Goal: Contribute content: Contribute content

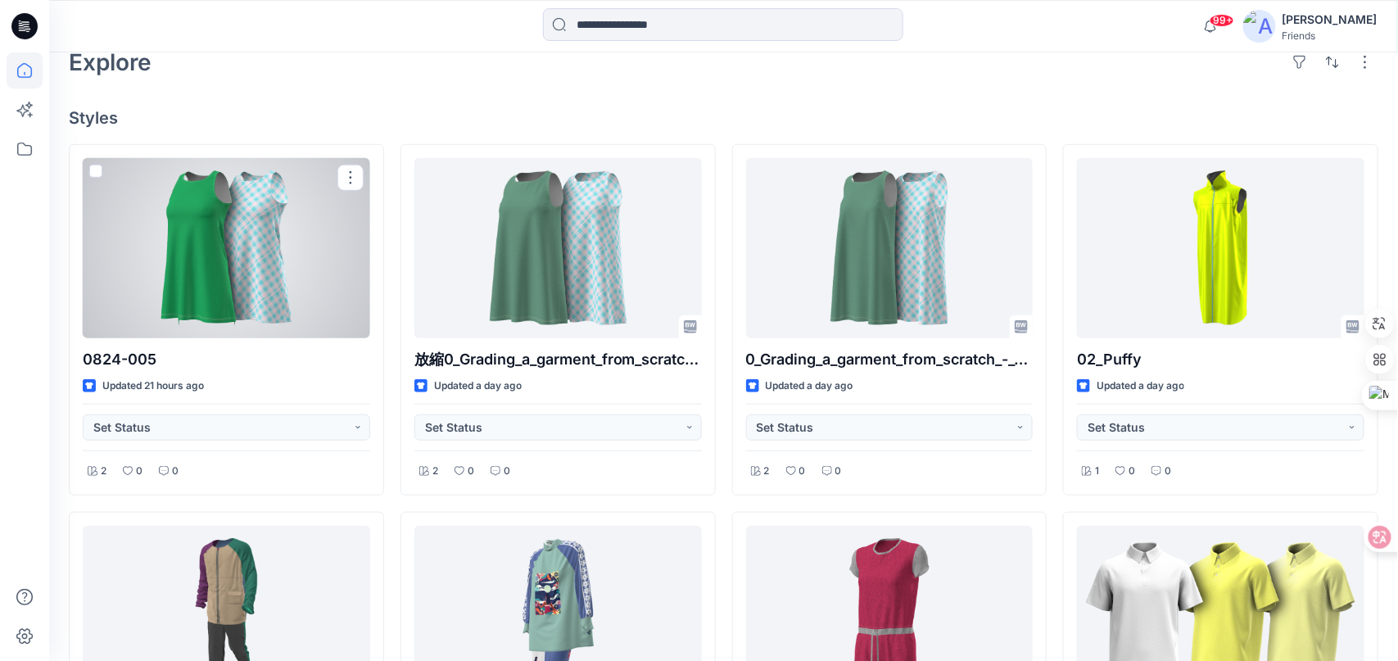
scroll to position [82, 0]
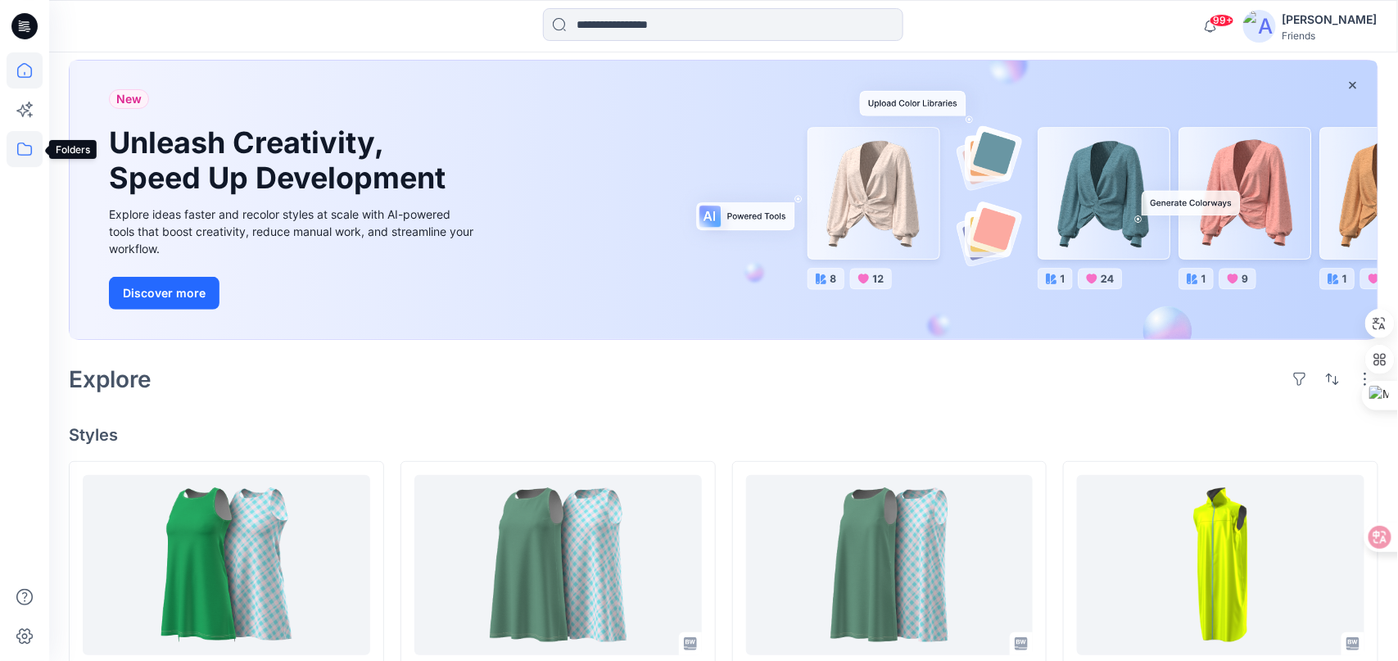
click at [22, 153] on icon at bounding box center [25, 149] width 36 height 36
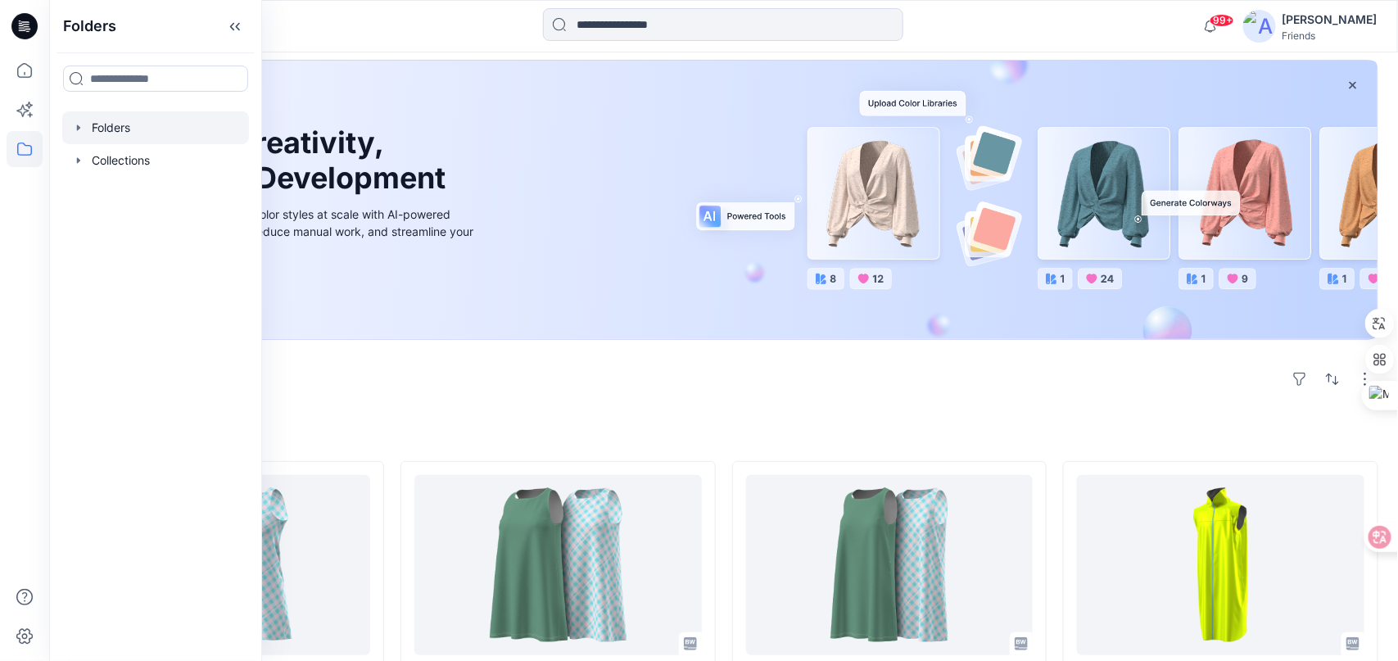
click at [114, 129] on div at bounding box center [155, 127] width 187 height 33
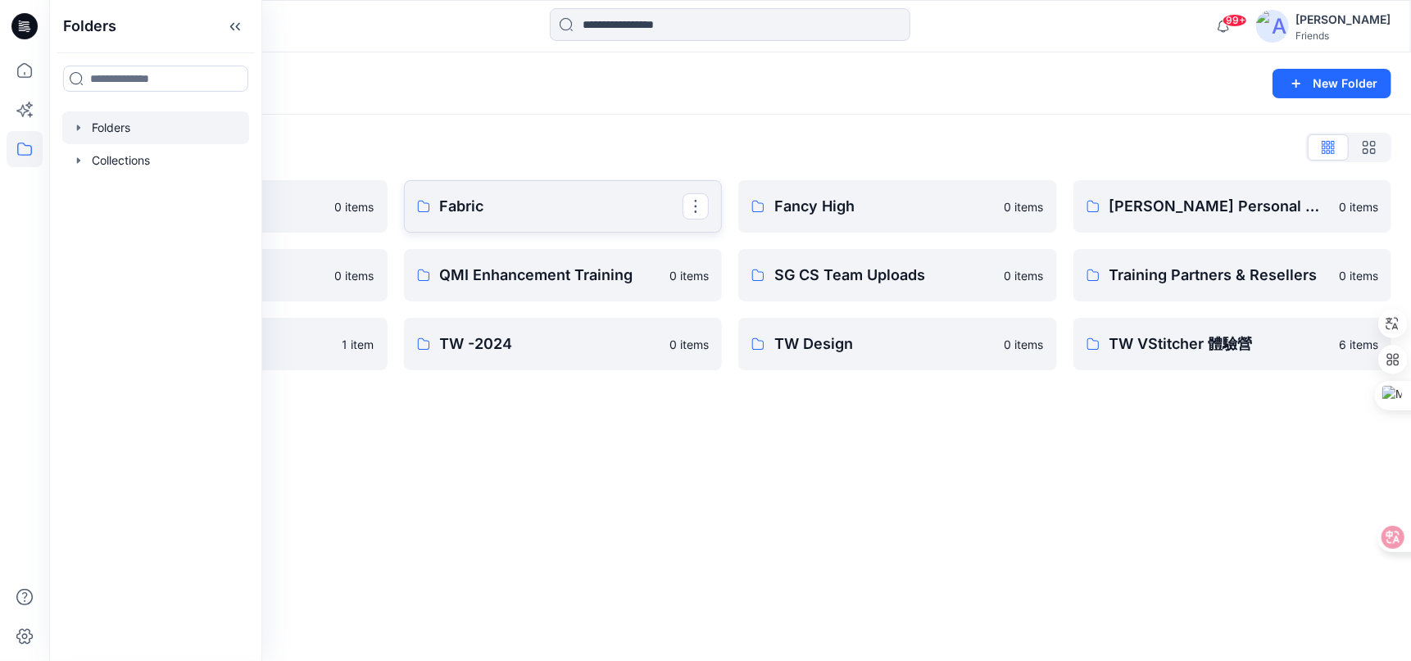
click at [564, 203] on p "Fabric" at bounding box center [561, 206] width 243 height 23
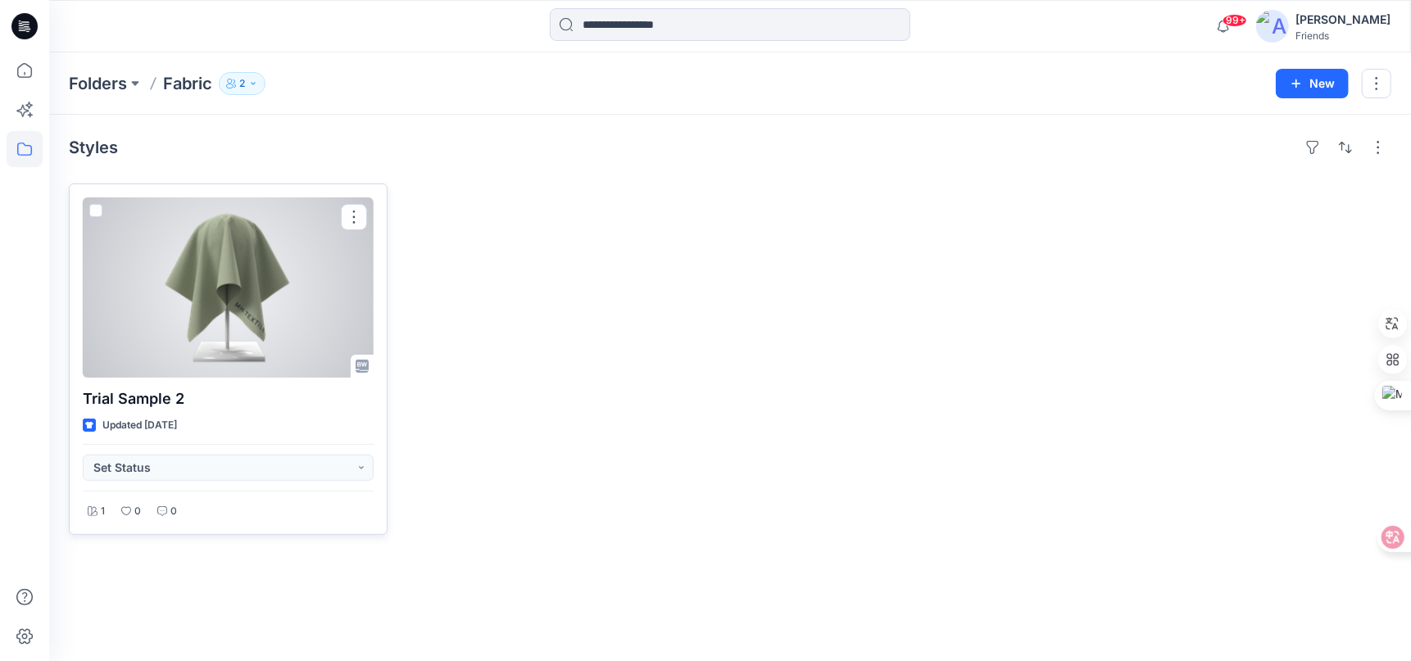
click at [349, 274] on div at bounding box center [228, 287] width 291 height 180
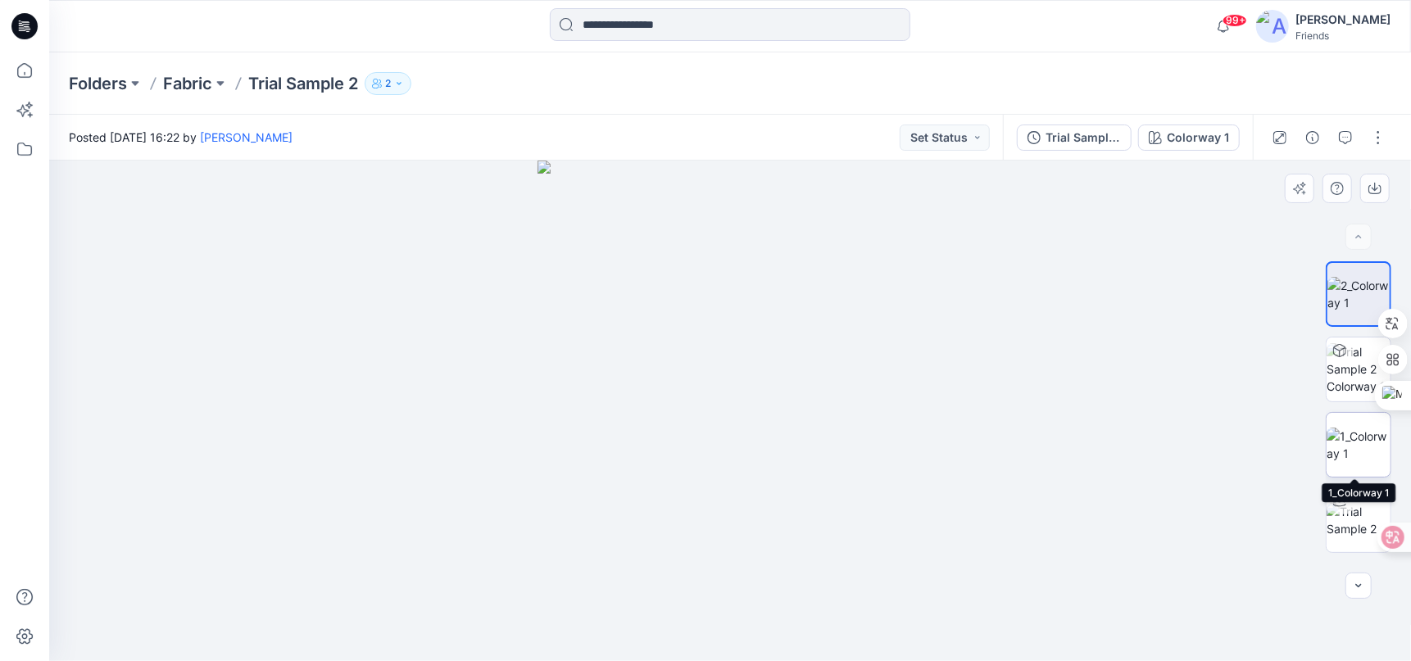
click at [1337, 457] on img at bounding box center [1358, 445] width 64 height 34
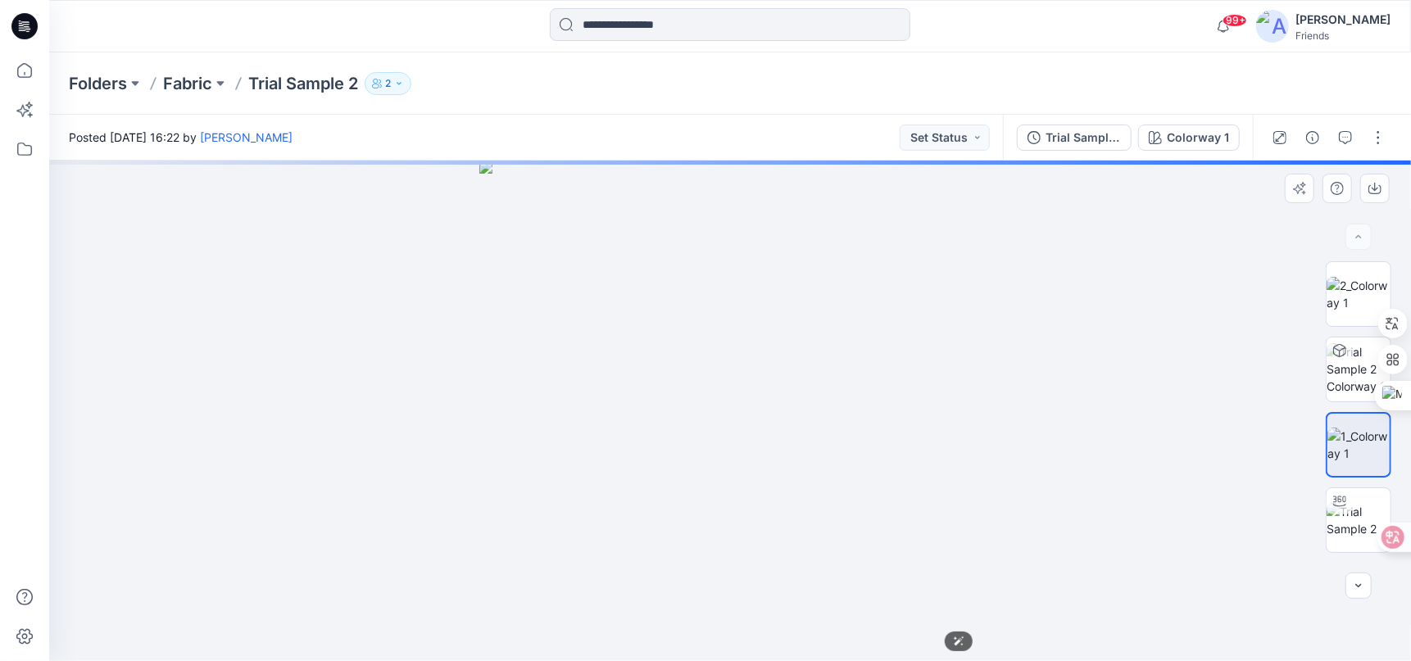
drag, startPoint x: 826, startPoint y: 447, endPoint x: 1044, endPoint y: 475, distance: 219.7
click at [971, 459] on img at bounding box center [729, 411] width 500 height 500
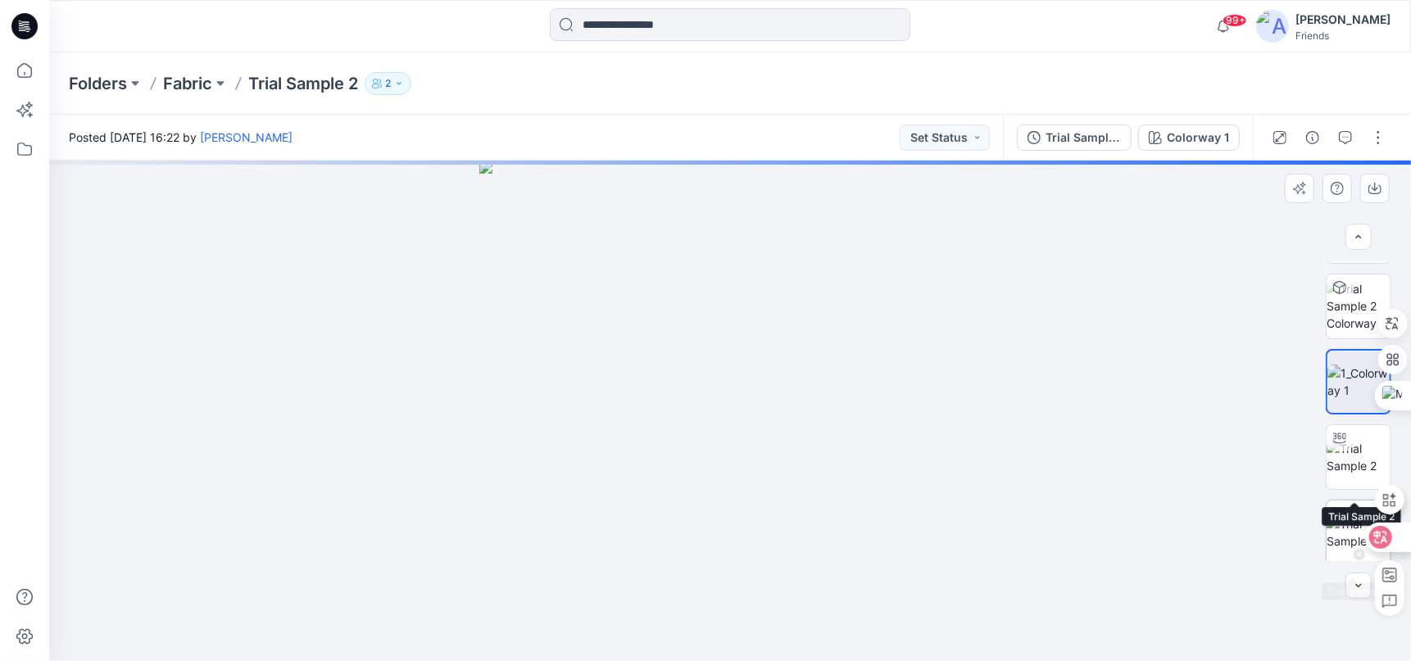
scroll to position [66, 0]
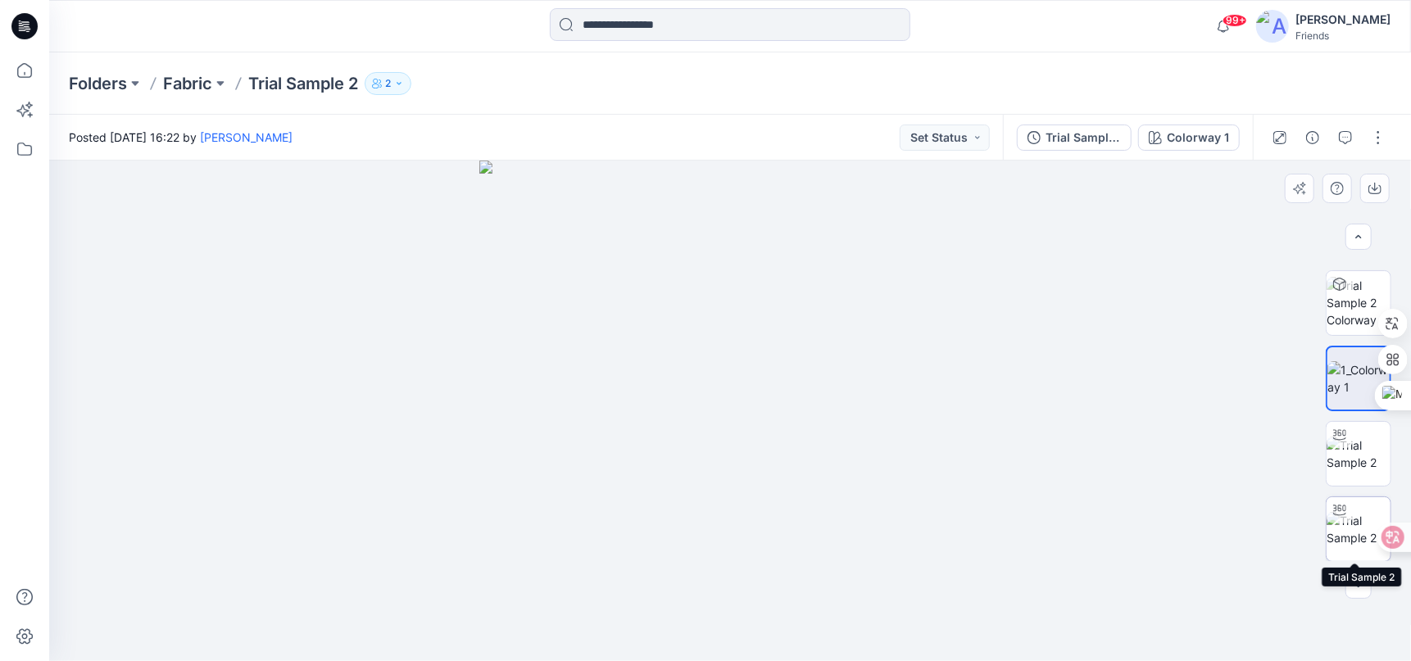
click at [1350, 519] on img at bounding box center [1358, 529] width 64 height 34
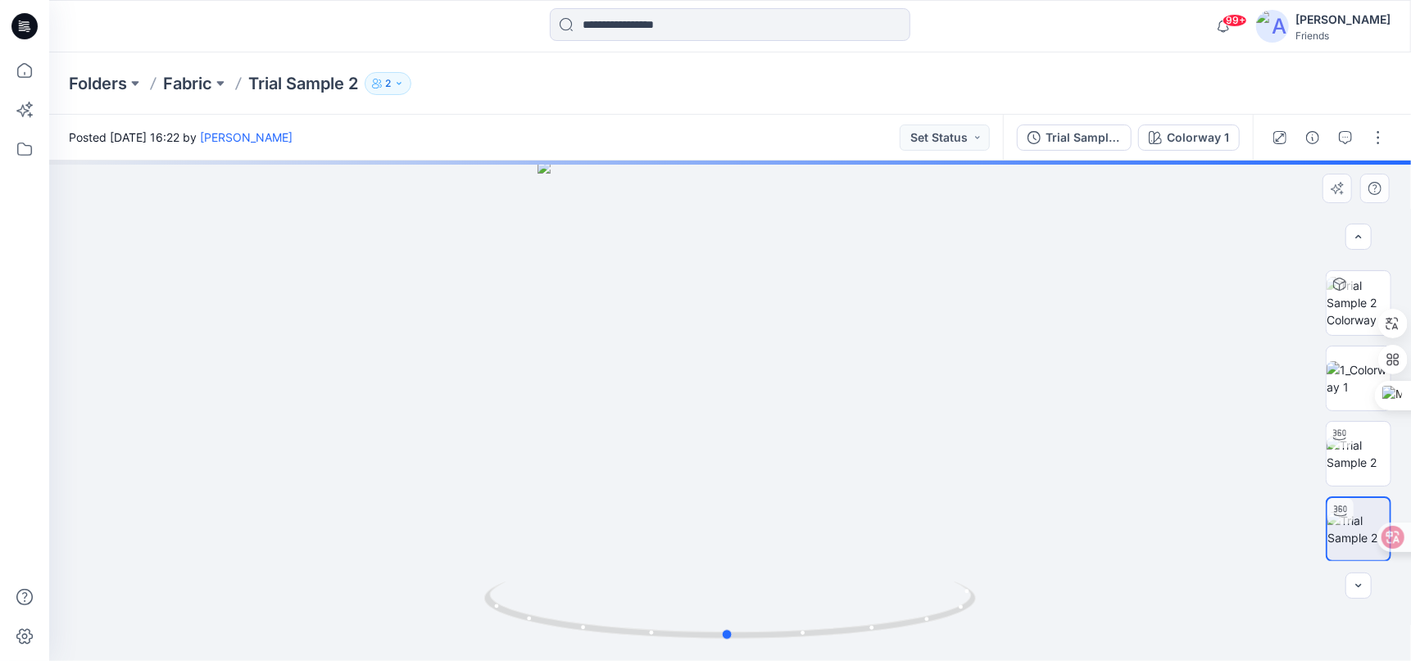
drag, startPoint x: 931, startPoint y: 510, endPoint x: 841, endPoint y: 517, distance: 89.5
click at [832, 513] on div at bounding box center [729, 411] width 1361 height 500
drag, startPoint x: 826, startPoint y: 515, endPoint x: 616, endPoint y: 512, distance: 210.5
click at [613, 508] on div at bounding box center [729, 411] width 1361 height 500
drag, startPoint x: 677, startPoint y: 508, endPoint x: 491, endPoint y: 492, distance: 186.6
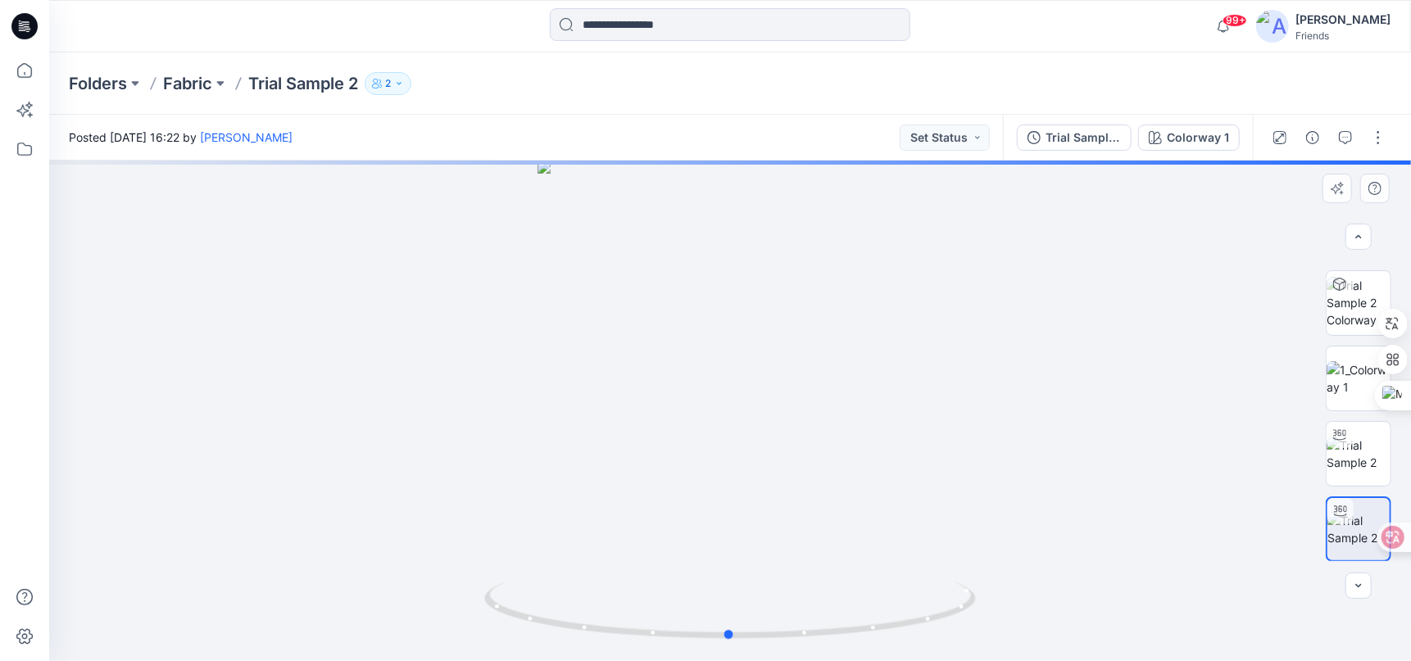
click at [487, 492] on div at bounding box center [729, 411] width 1361 height 500
drag, startPoint x: 713, startPoint y: 543, endPoint x: 449, endPoint y: 491, distance: 269.7
click at [452, 493] on div at bounding box center [729, 411] width 1361 height 500
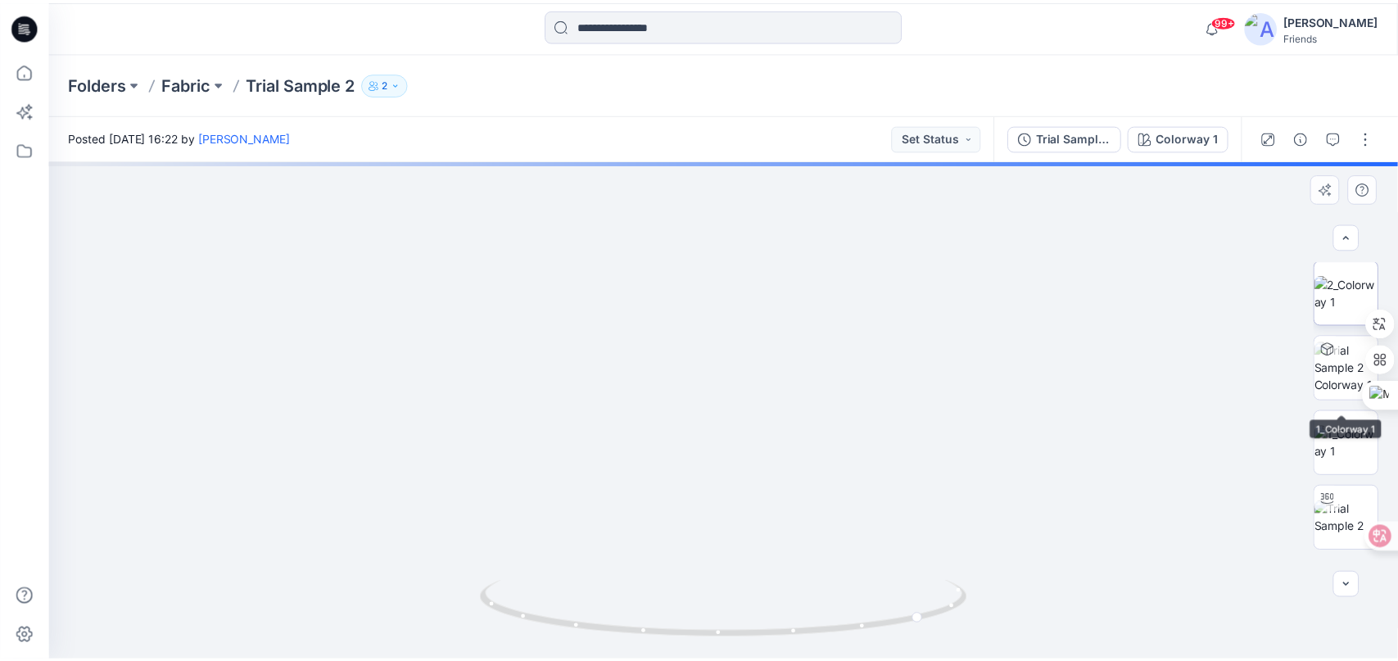
scroll to position [0, 0]
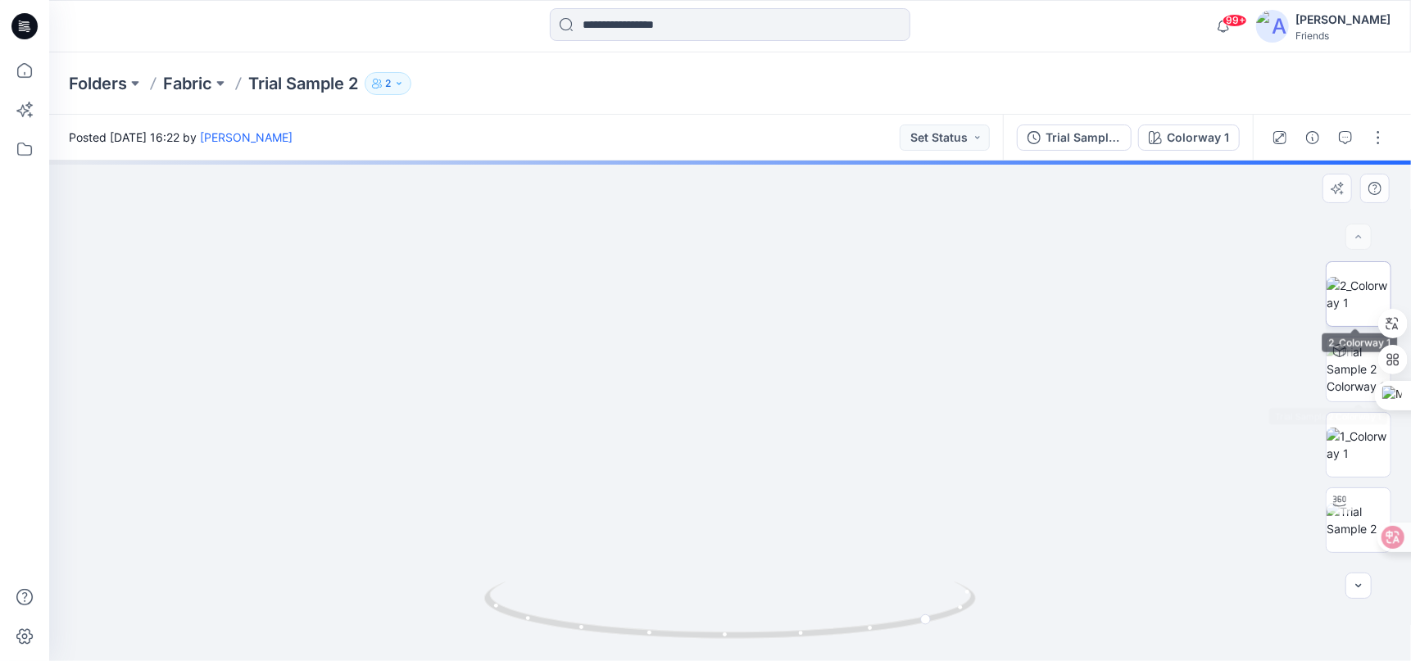
click at [1338, 311] on img at bounding box center [1358, 294] width 64 height 34
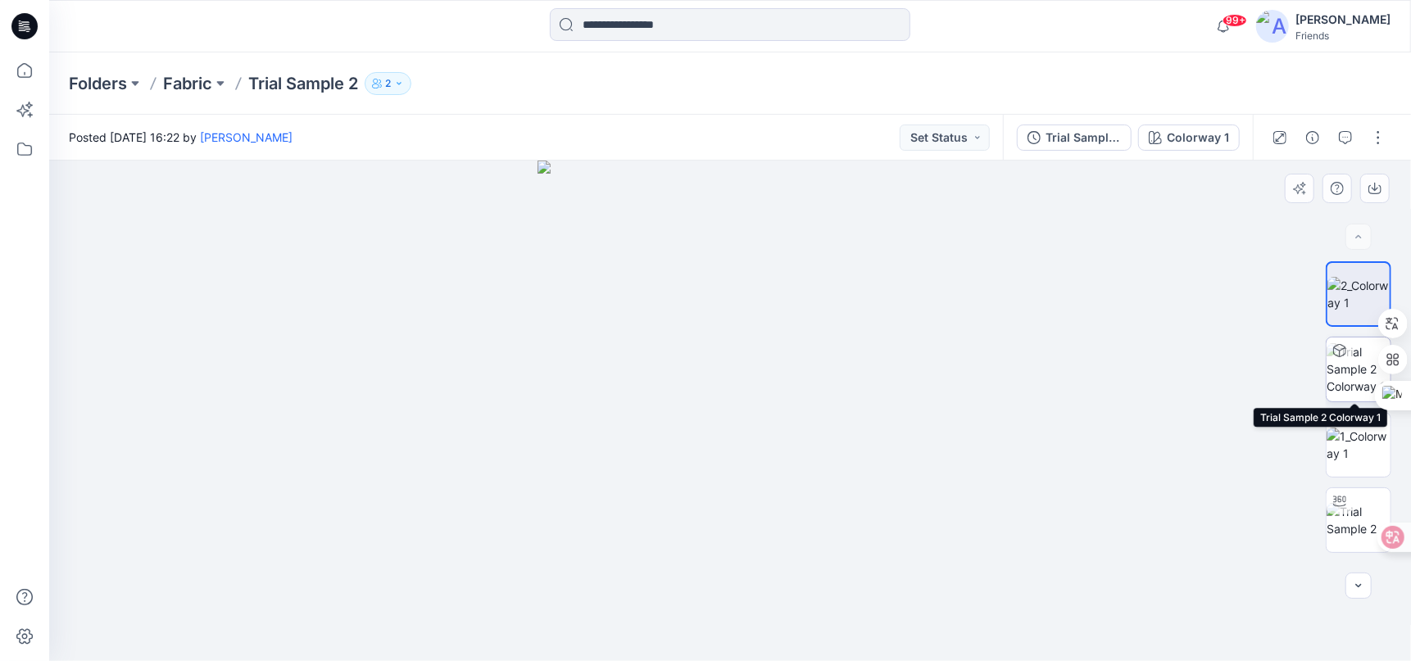
click at [1350, 366] on img at bounding box center [1358, 369] width 64 height 52
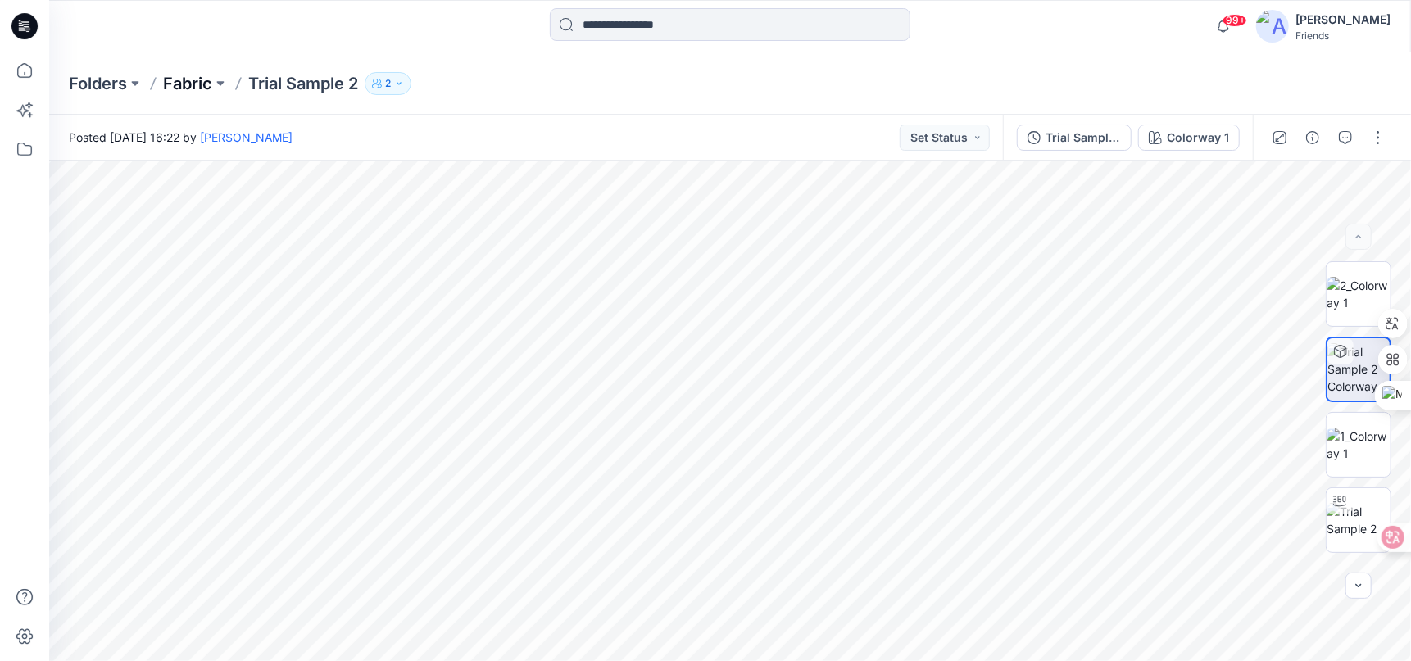
click at [188, 85] on p "Fabric" at bounding box center [187, 83] width 49 height 23
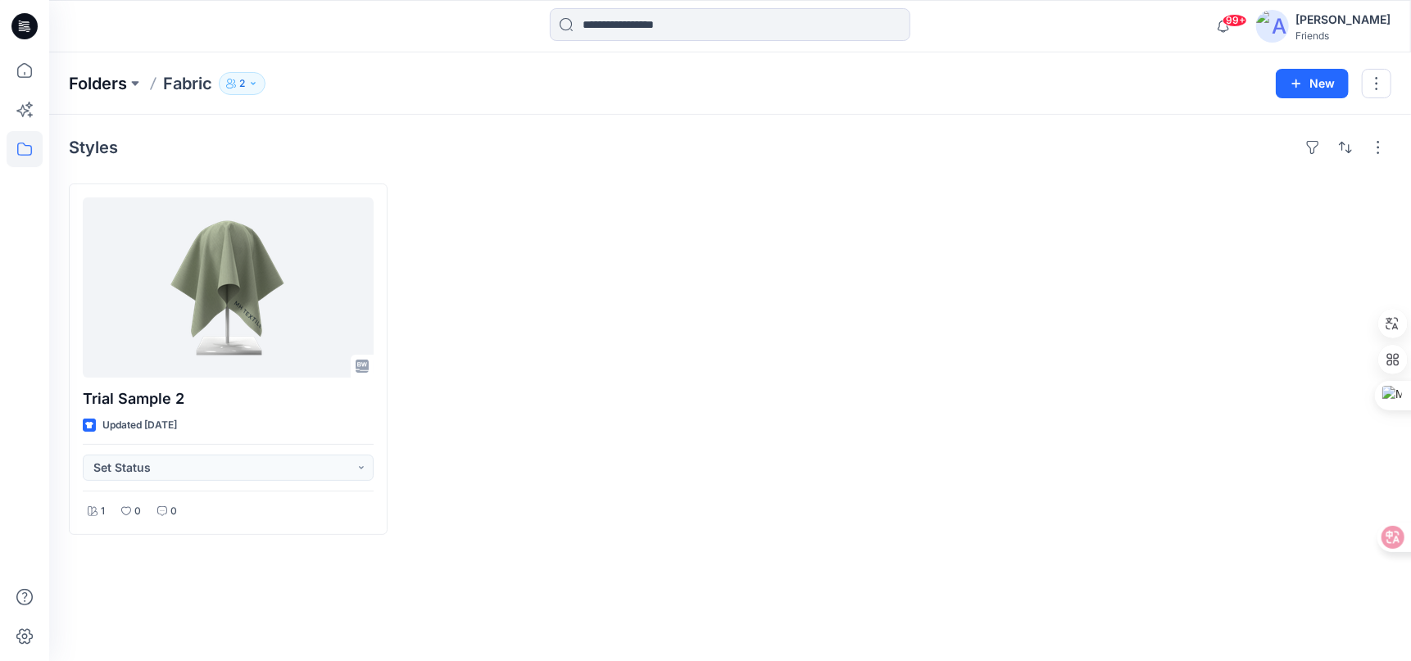
click at [101, 86] on p "Folders" at bounding box center [98, 83] width 58 height 23
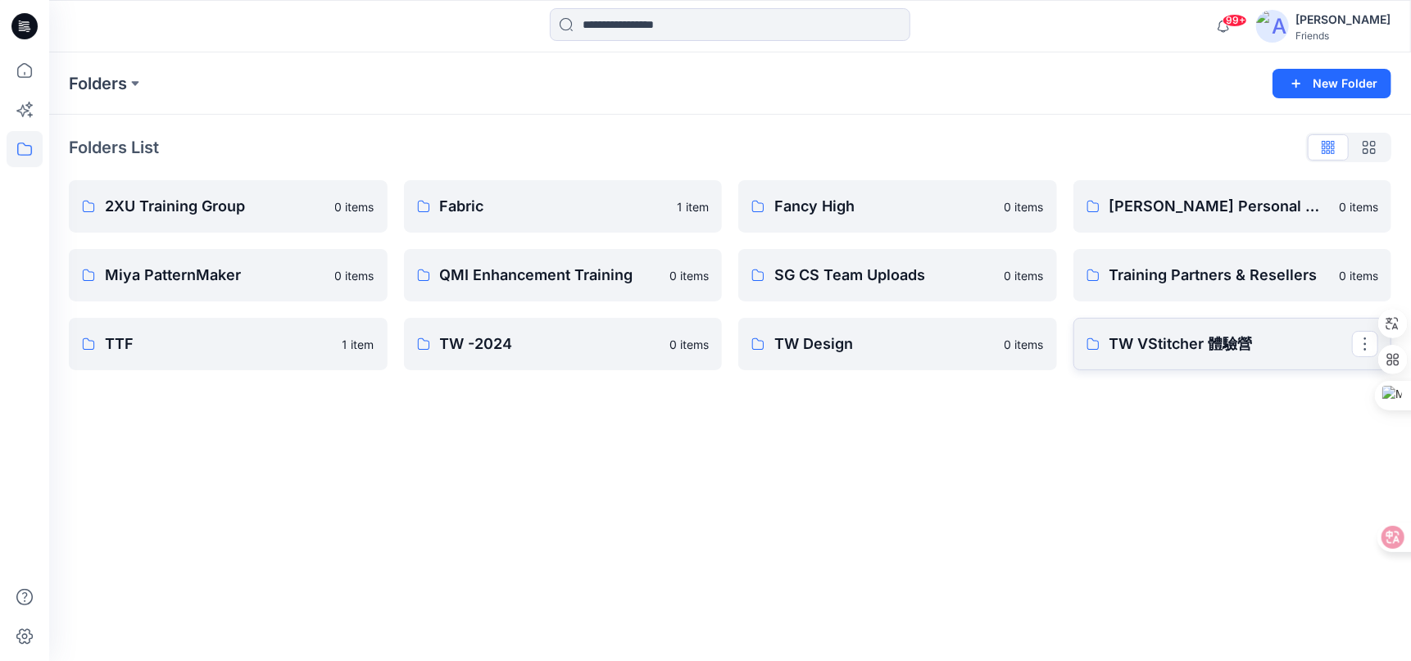
click at [1107, 344] on link "TW VStitcher 體驗營" at bounding box center [1232, 344] width 319 height 52
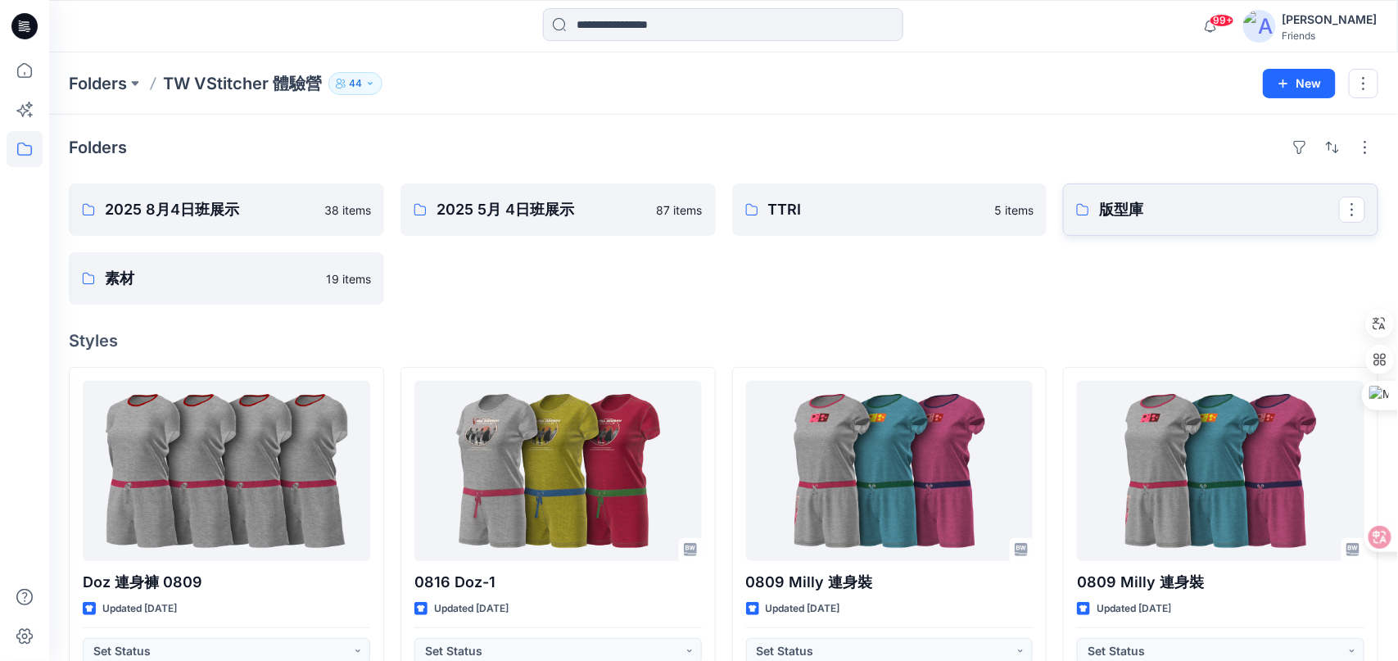
click at [1125, 210] on p "版型庫" at bounding box center [1219, 209] width 240 height 23
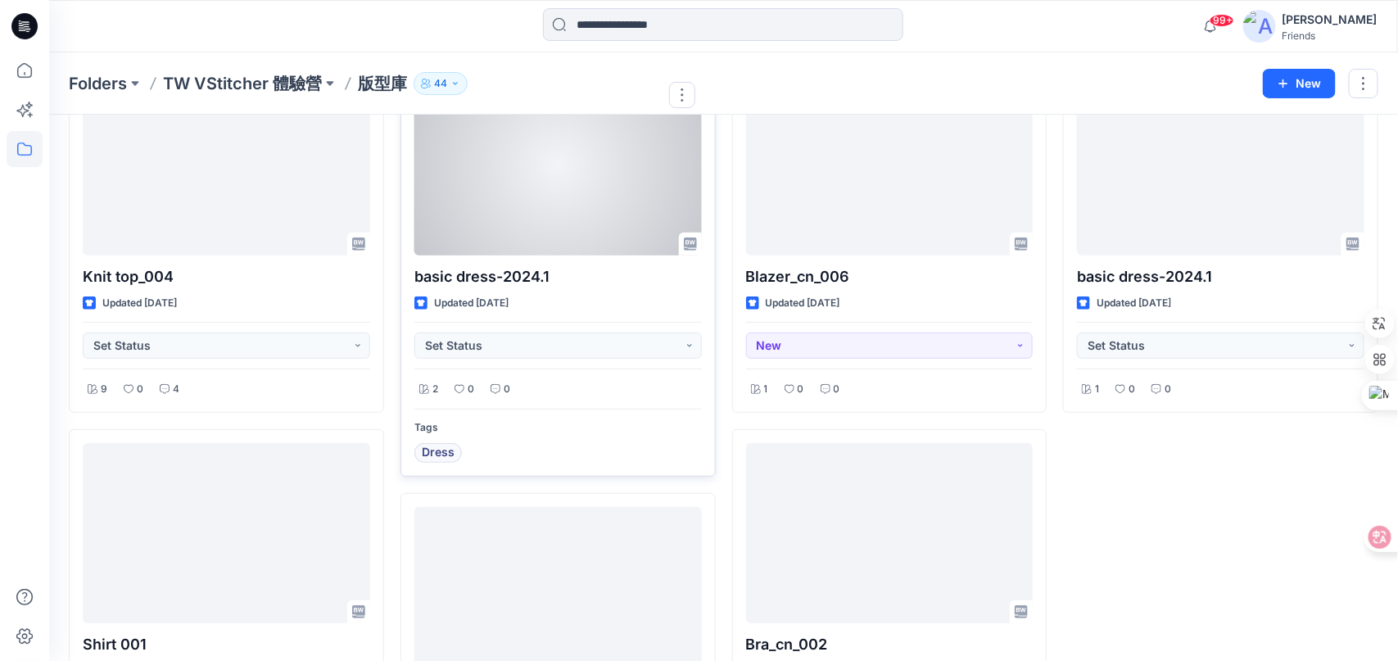
scroll to position [164, 0]
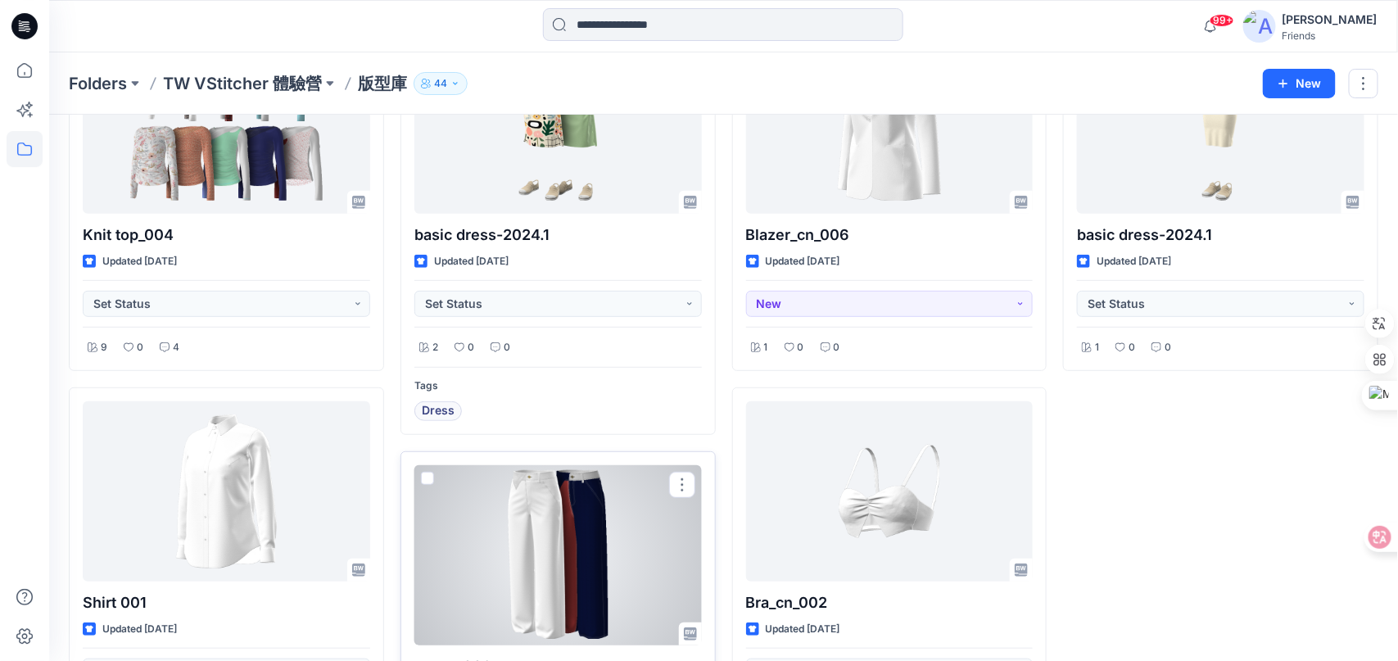
click at [639, 496] on div at bounding box center [558, 555] width 288 height 180
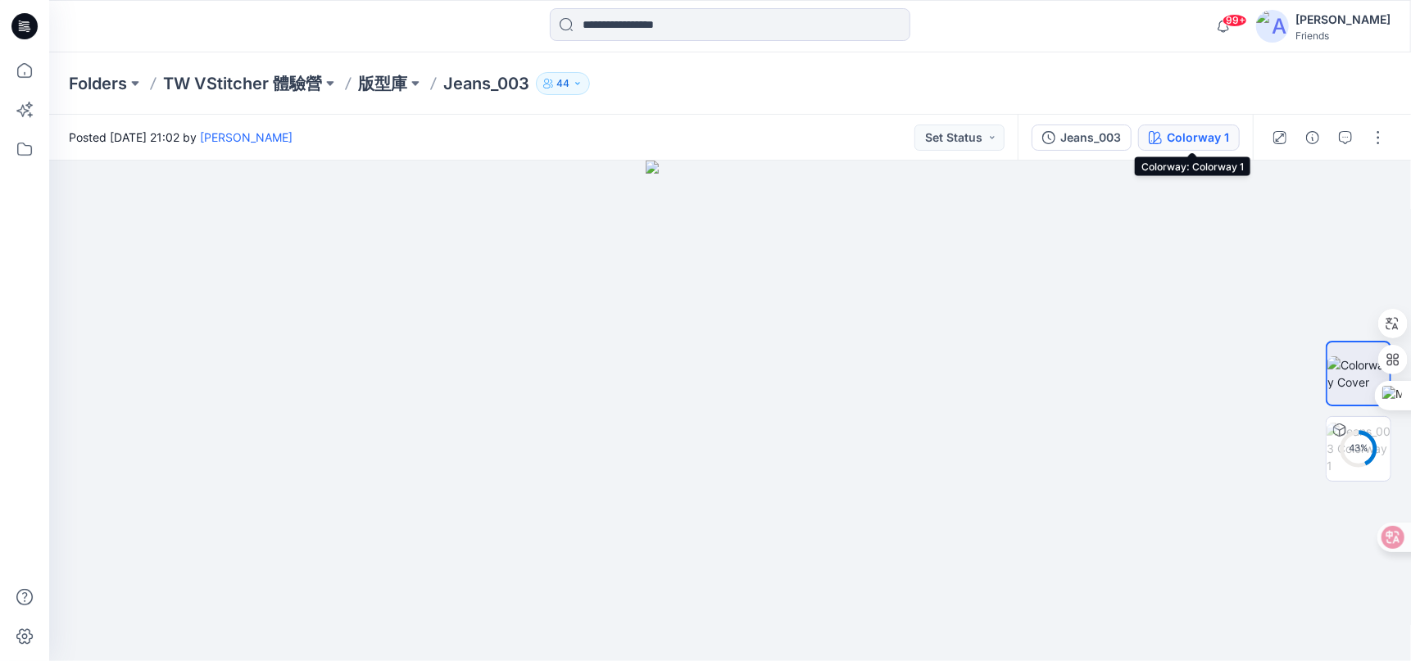
click at [1203, 139] on div "Colorway 1" at bounding box center [1197, 138] width 62 height 18
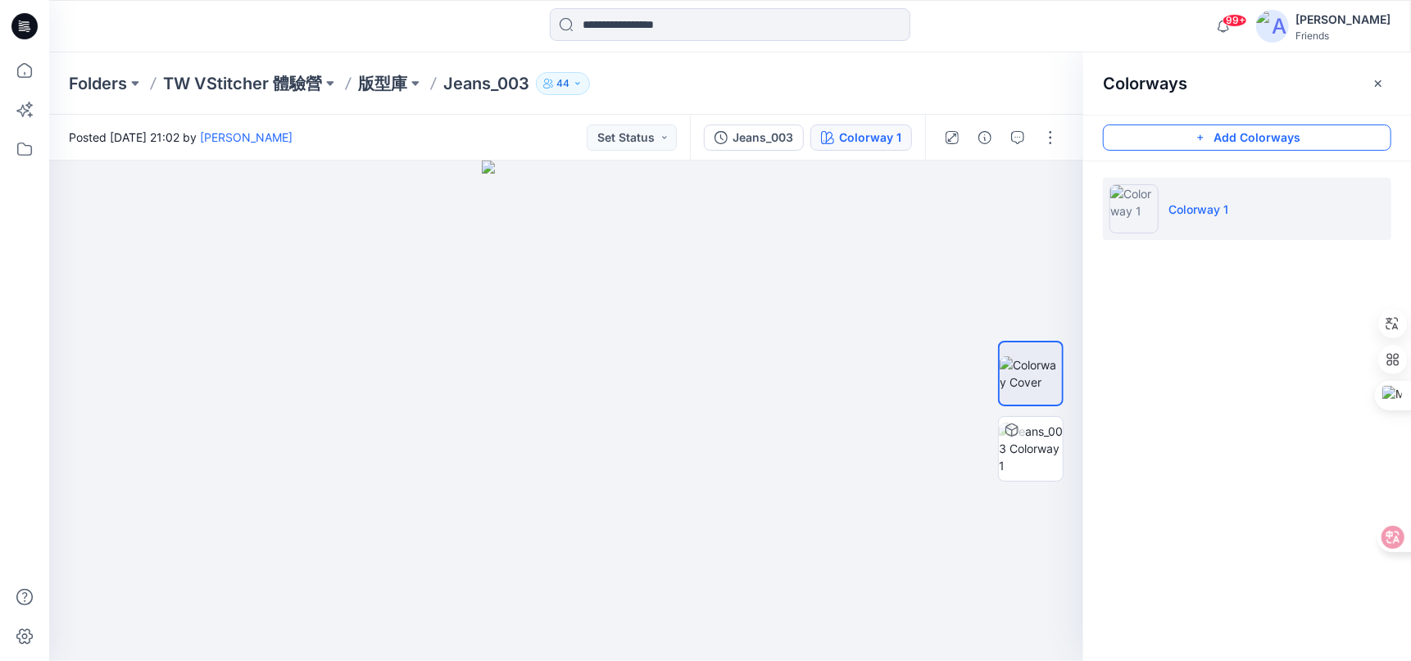
click at [1228, 141] on button "Add Colorways" at bounding box center [1247, 138] width 288 height 26
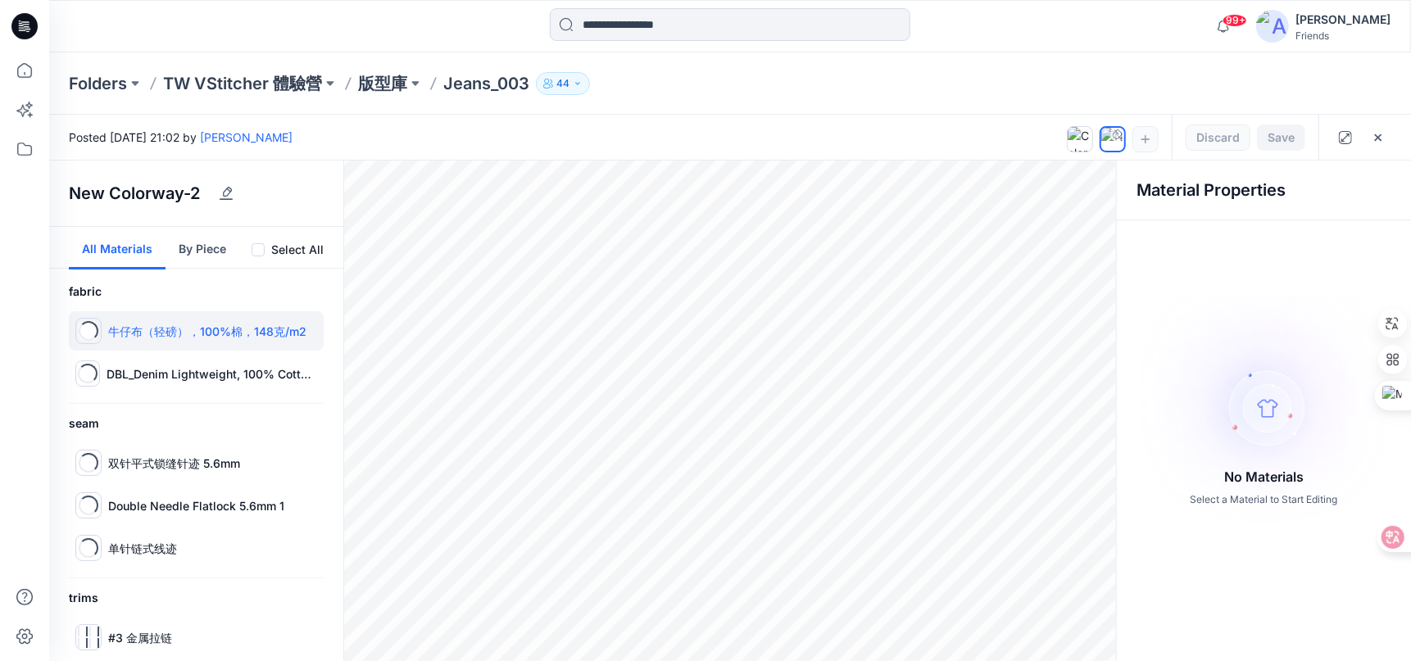
click at [203, 332] on p "牛仔布（轻磅），100%棉，148克/m2" at bounding box center [207, 331] width 198 height 17
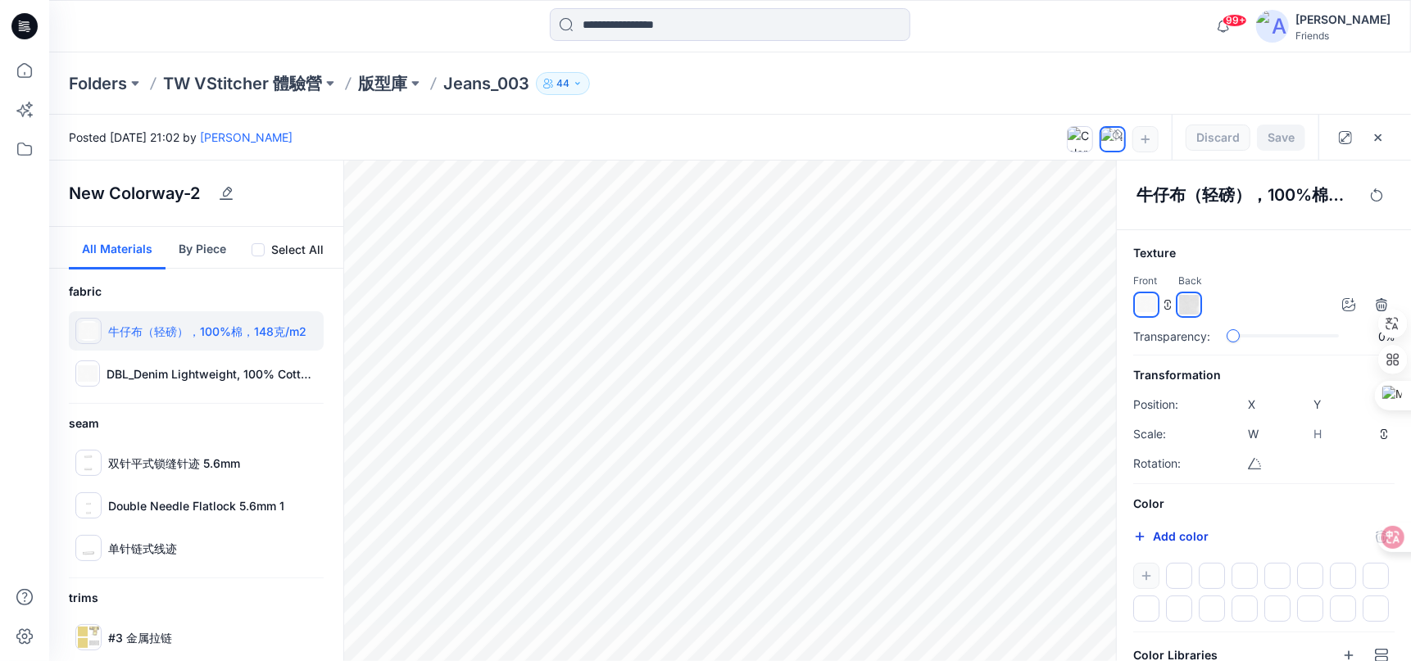
click at [1175, 537] on button "Add color" at bounding box center [1170, 537] width 75 height 20
type input "*******"
click at [212, 243] on button "By Piece" at bounding box center [202, 248] width 74 height 43
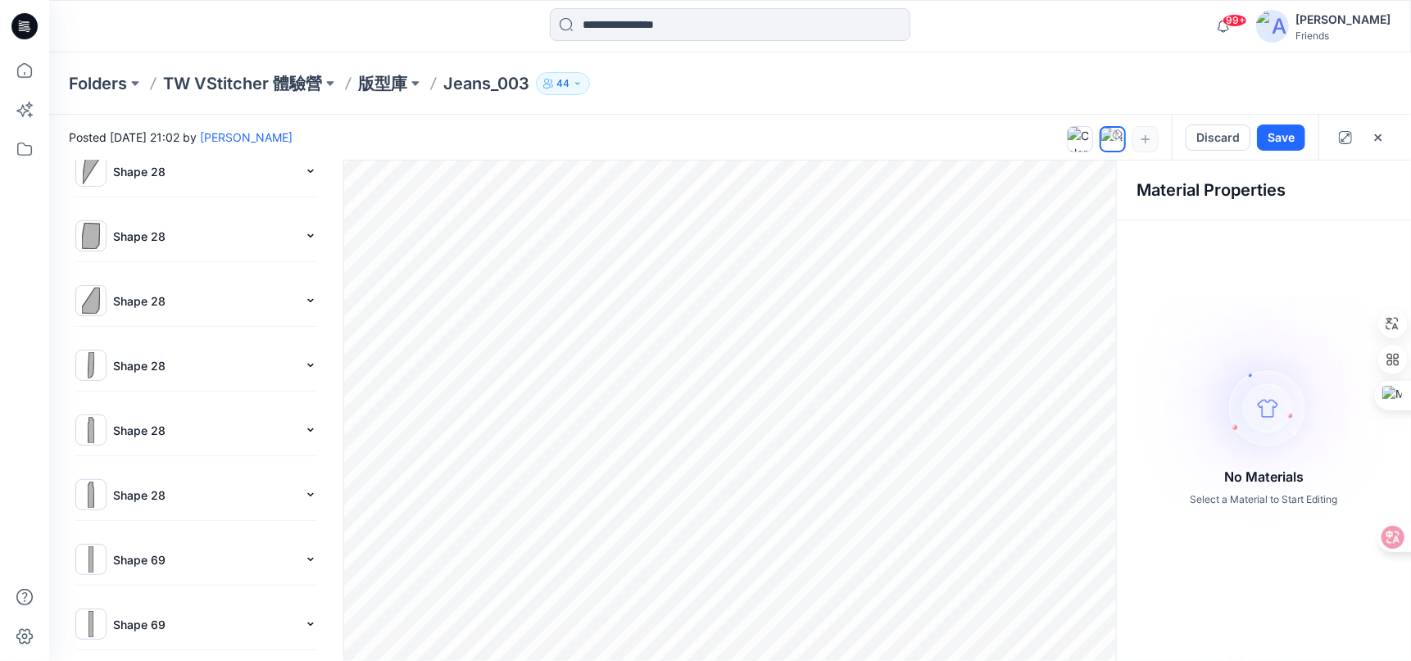
scroll to position [491, 0]
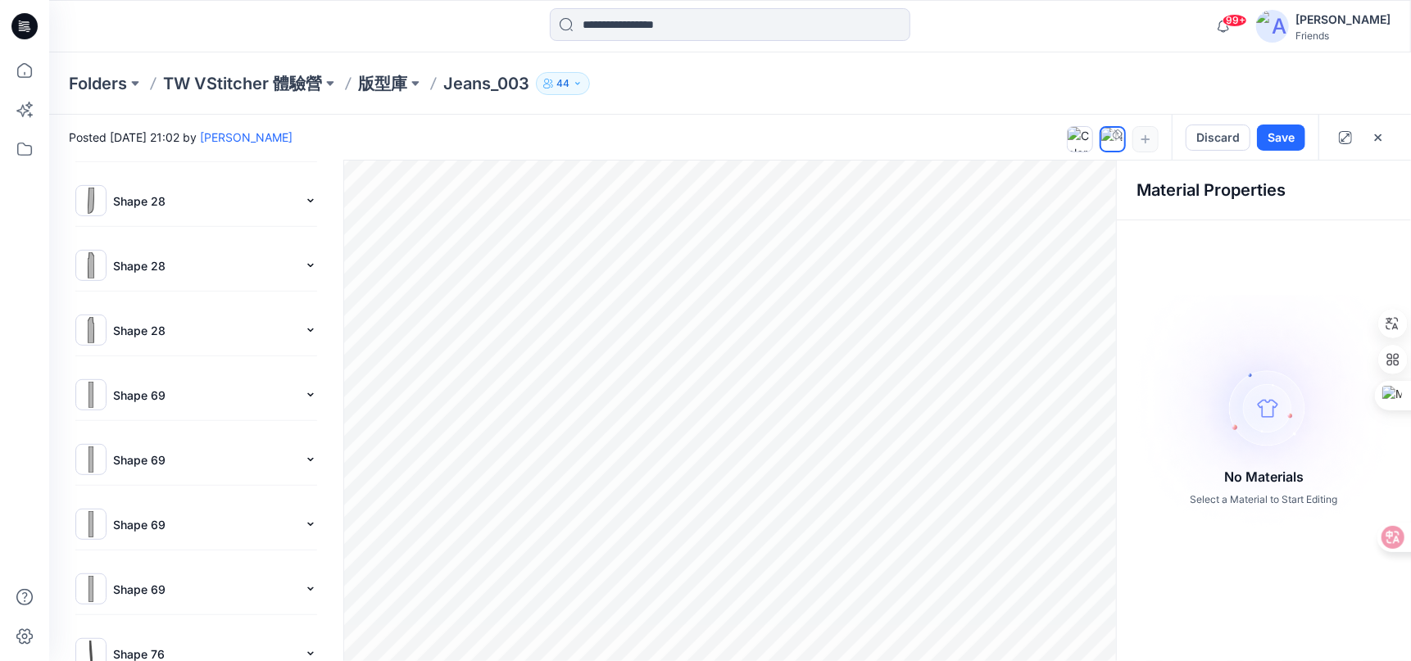
click at [132, 322] on p "Shape 28" at bounding box center [205, 330] width 184 height 17
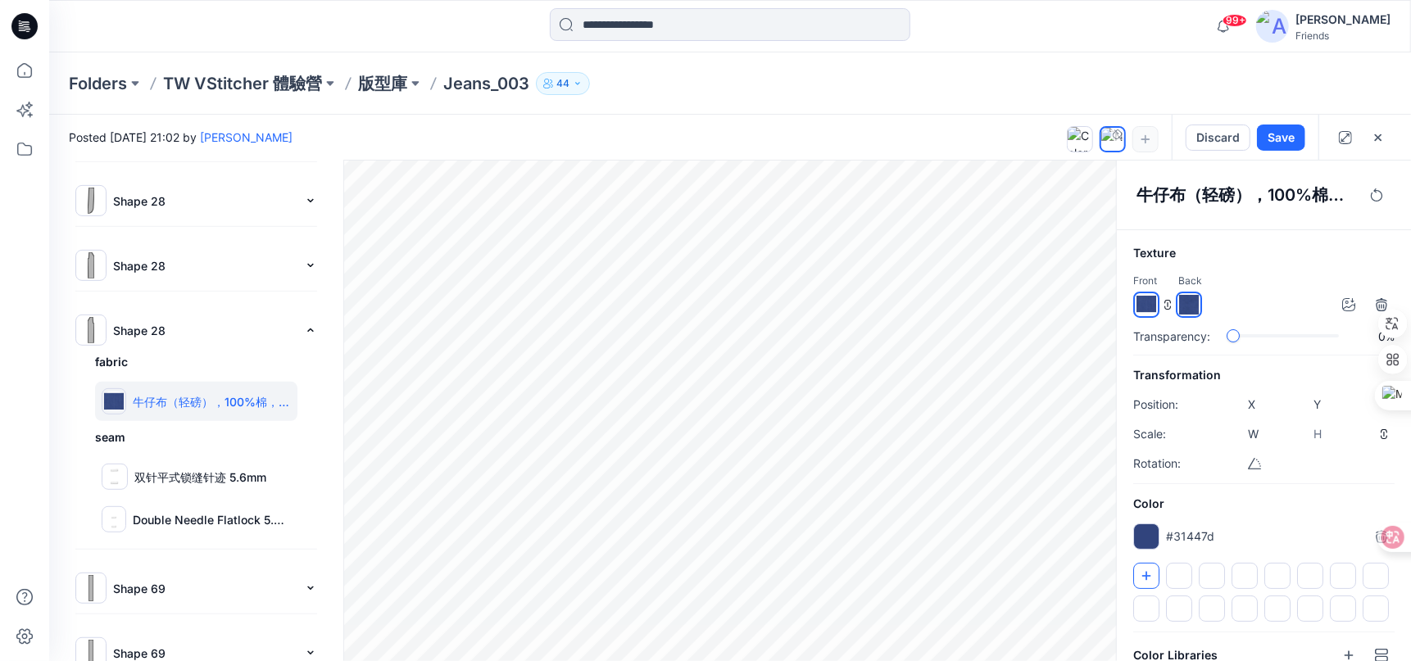
click at [1140, 581] on button "button" at bounding box center [1146, 576] width 26 height 26
click at [1139, 574] on icon "button" at bounding box center [1145, 575] width 13 height 13
click at [1186, 538] on p "#31447d" at bounding box center [1190, 536] width 48 height 17
type input "*******"
drag, startPoint x: 247, startPoint y: 465, endPoint x: 254, endPoint y: 469, distance: 8.4
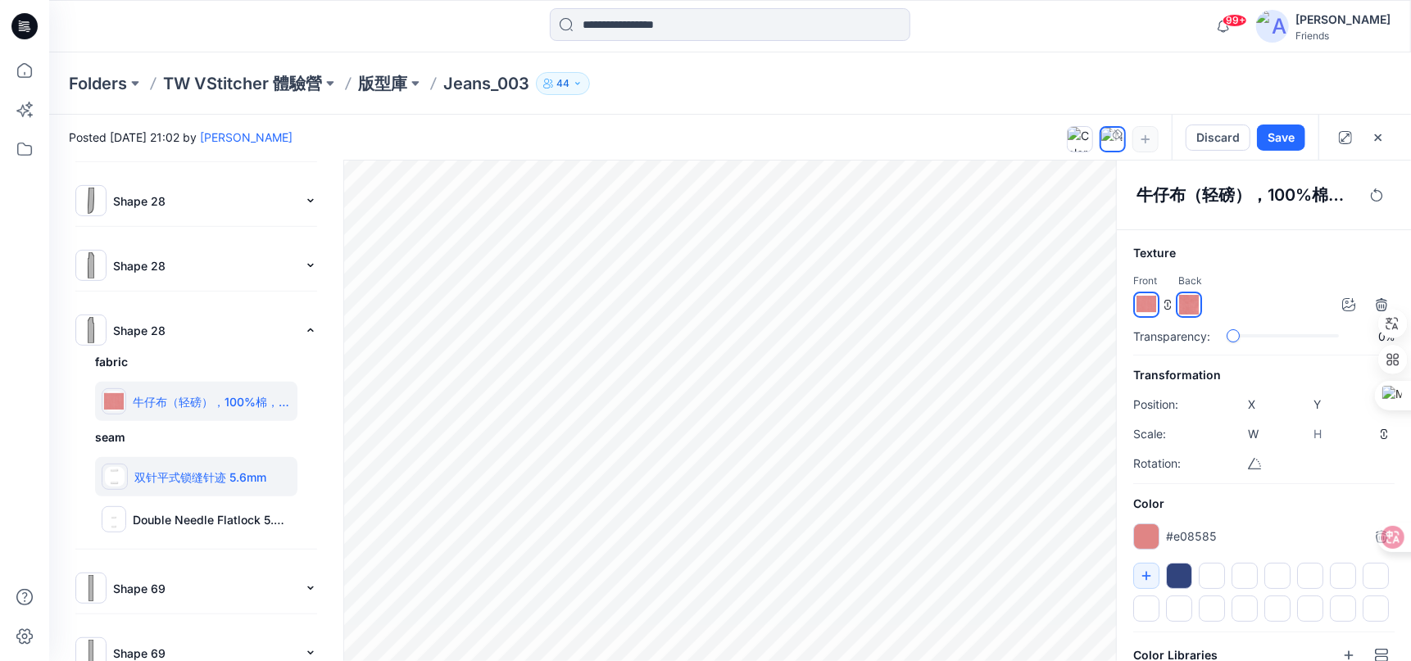
click at [247, 469] on p "双针平式锁缝针迹 5.6mm" at bounding box center [200, 477] width 132 height 17
type input "*****"
type input "****"
click at [1191, 534] on button "Add color" at bounding box center [1170, 537] width 75 height 20
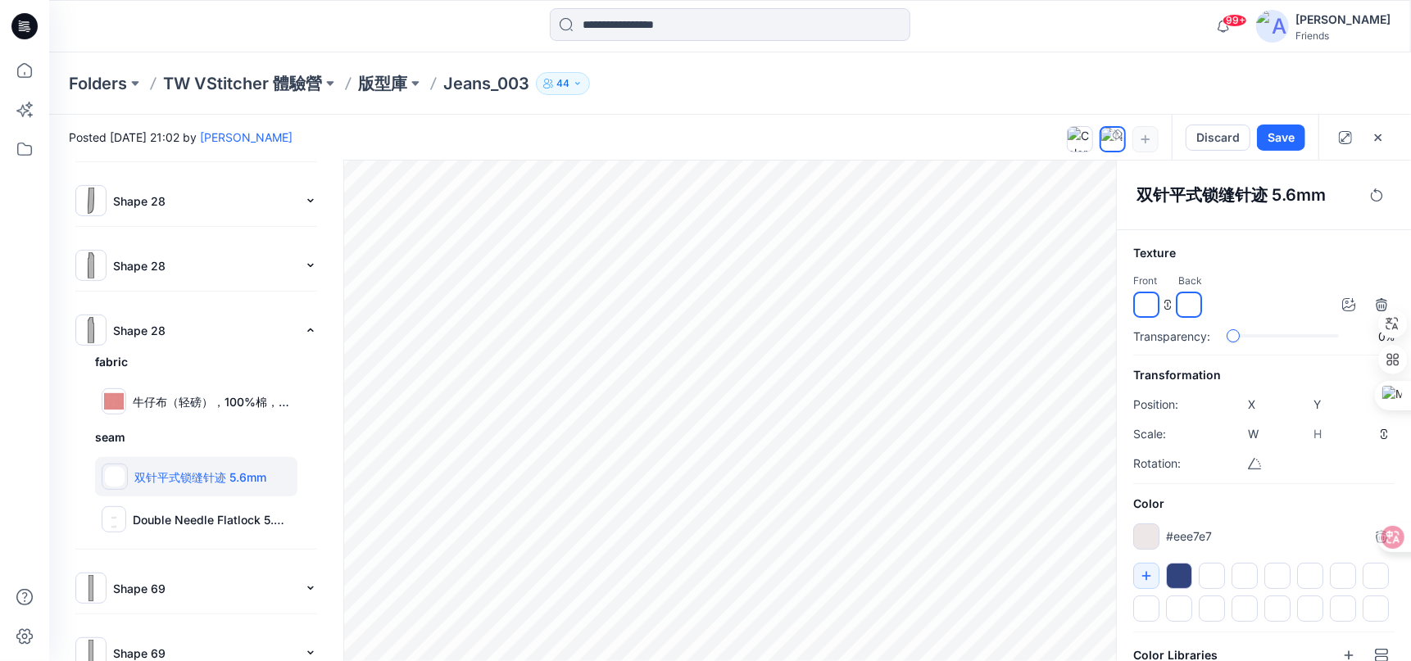
type input "*******"
click at [1291, 129] on button "Save" at bounding box center [1281, 138] width 48 height 26
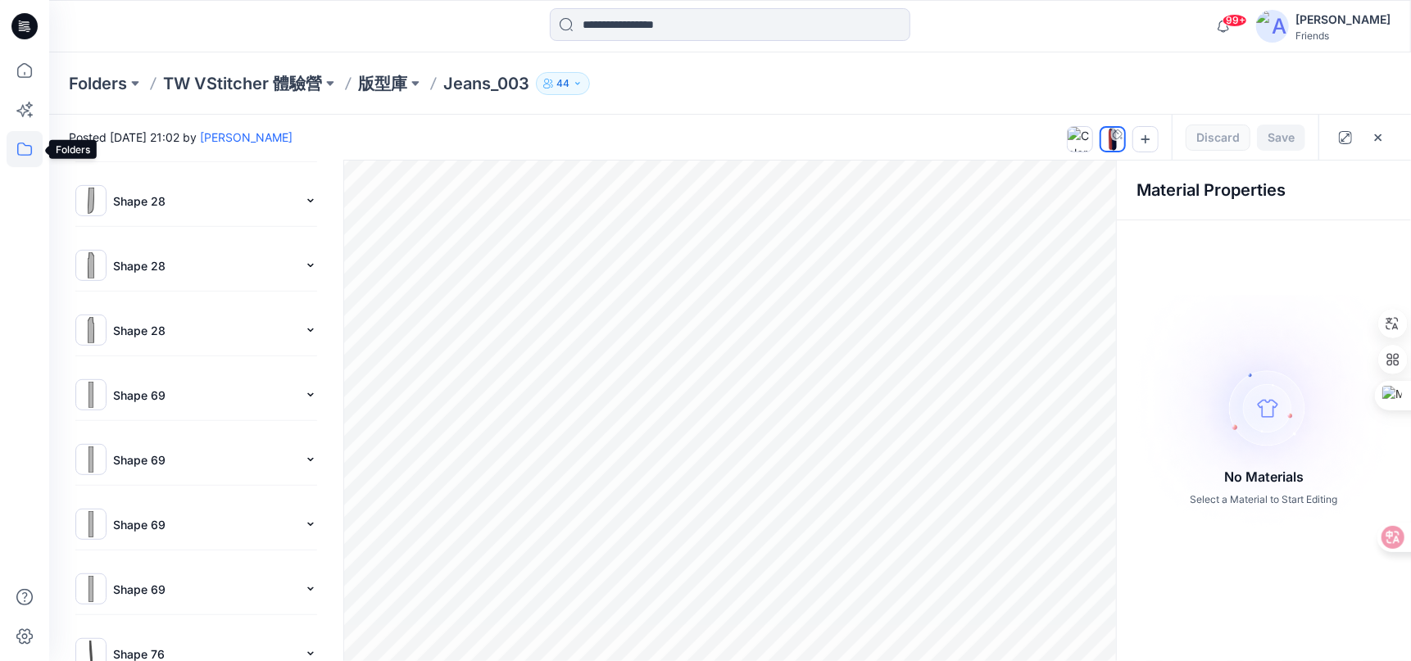
click at [18, 144] on icon at bounding box center [24, 149] width 15 height 13
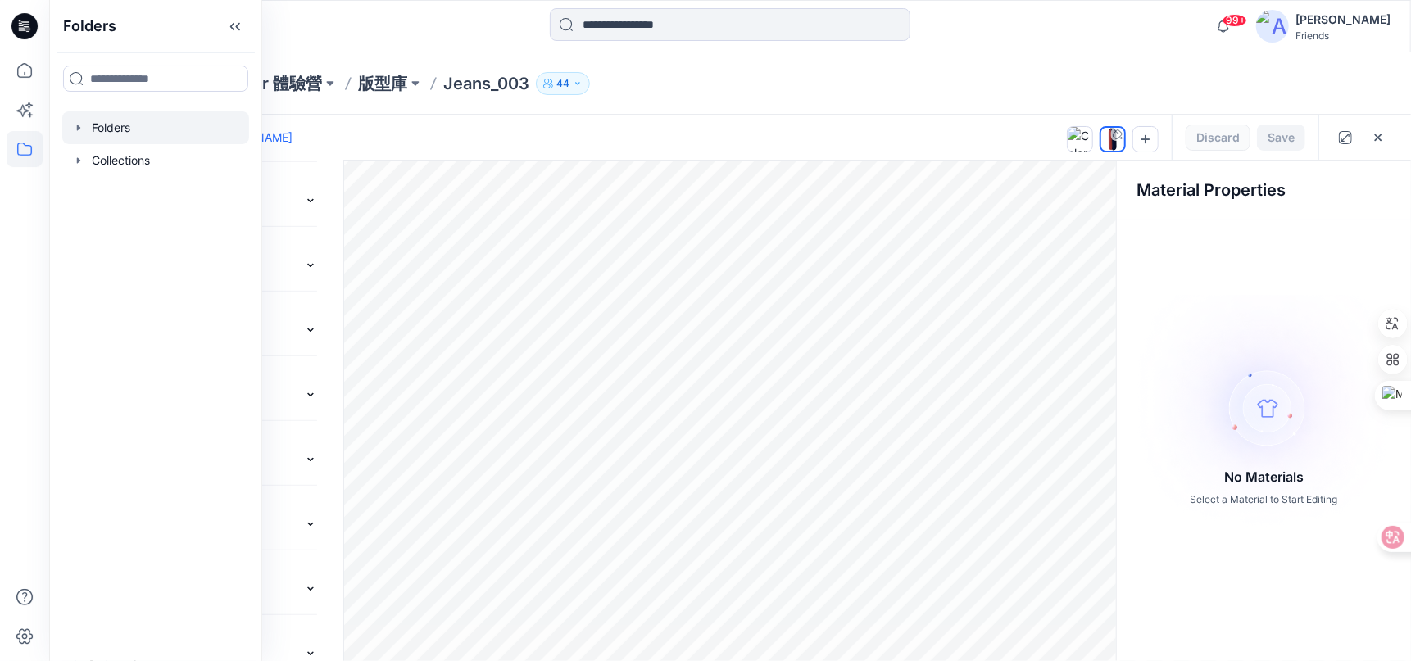
click at [124, 129] on div at bounding box center [155, 127] width 187 height 33
